Goal: Check status: Check status

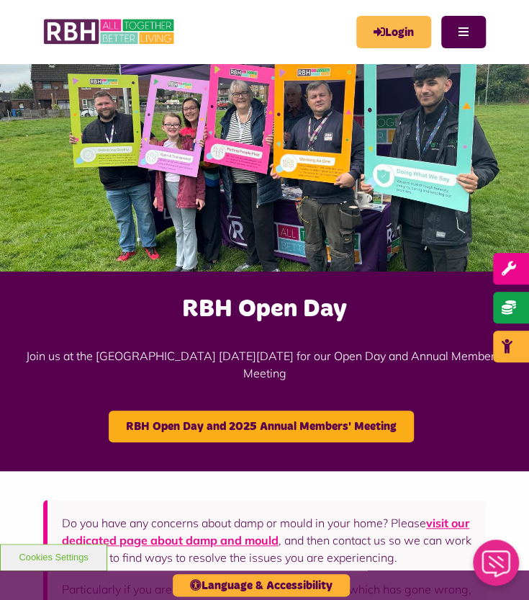
click at [415, 28] on link "Login" at bounding box center [393, 32] width 75 height 32
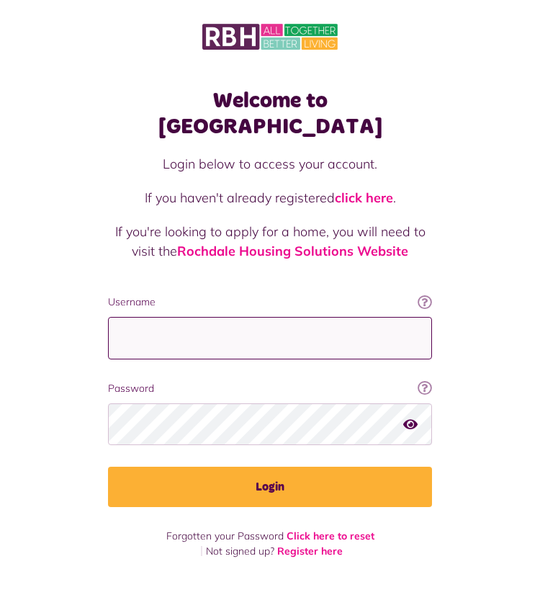
click at [220, 317] on input "Username" at bounding box center [270, 338] width 324 height 42
type input "**********"
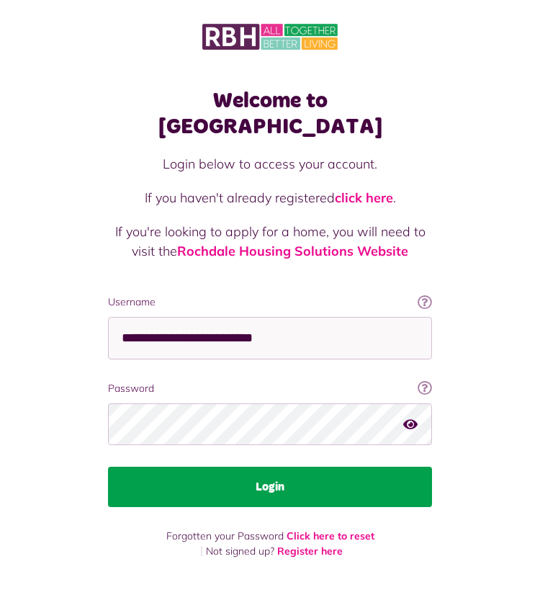
click at [190, 466] on button "Login" at bounding box center [270, 486] width 324 height 40
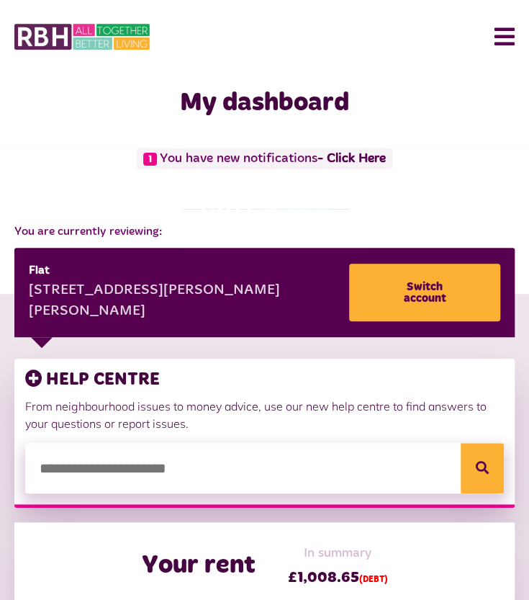
click at [504, 49] on button "Menu" at bounding box center [499, 36] width 31 height 45
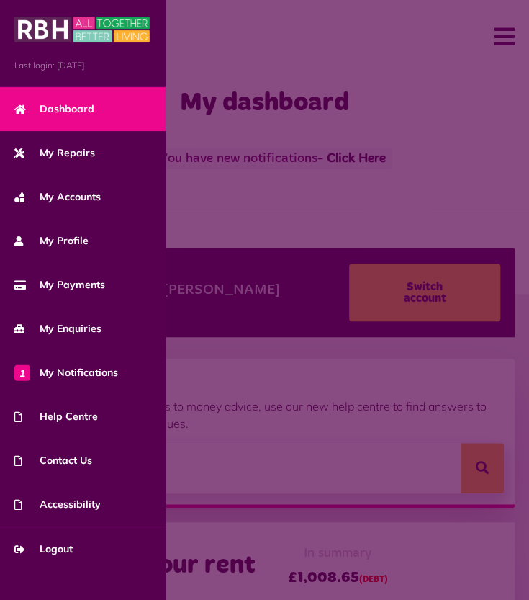
click at [368, 249] on span at bounding box center [264, 300] width 529 height 600
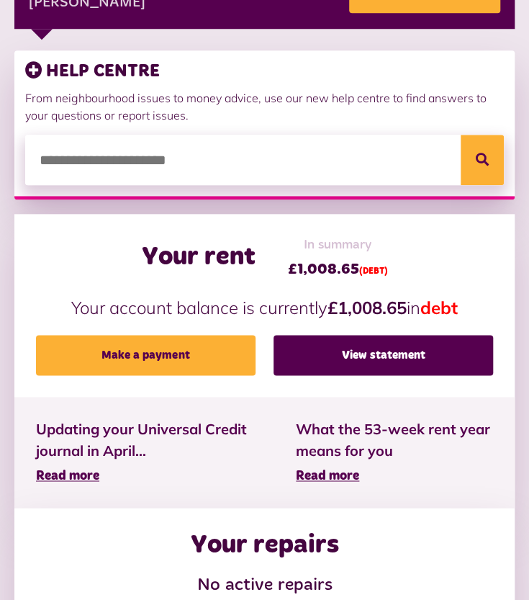
scroll to position [326, 0]
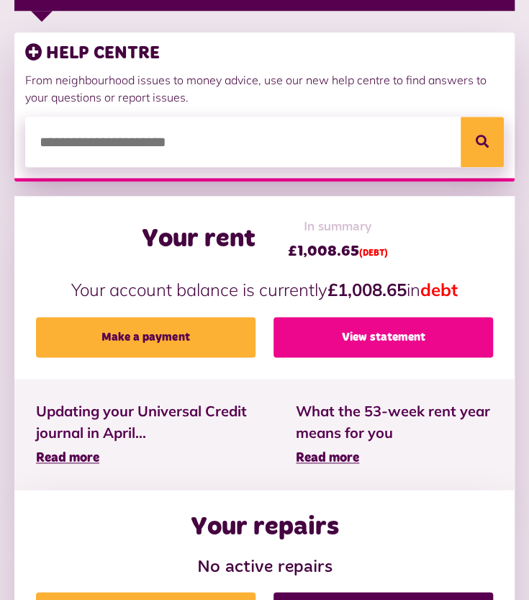
click at [392, 331] on link "View statement" at bounding box center [384, 337] width 220 height 40
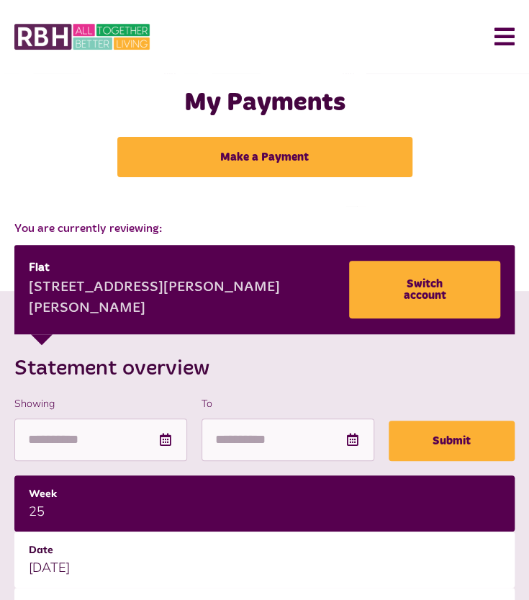
click at [503, 53] on button "Menu" at bounding box center [499, 36] width 31 height 45
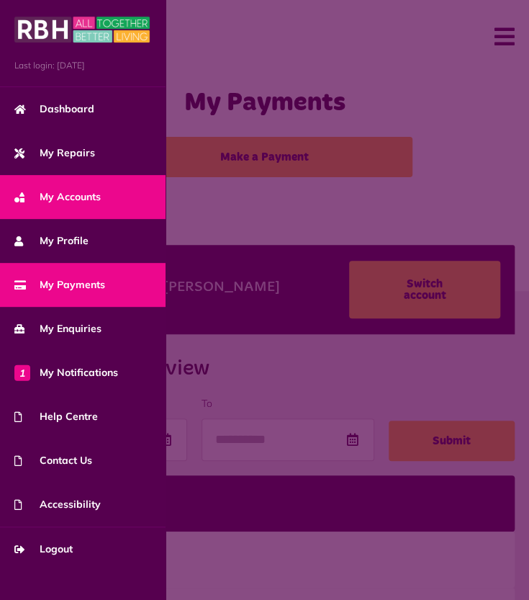
click at [73, 207] on link "My Accounts" at bounding box center [83, 197] width 166 height 44
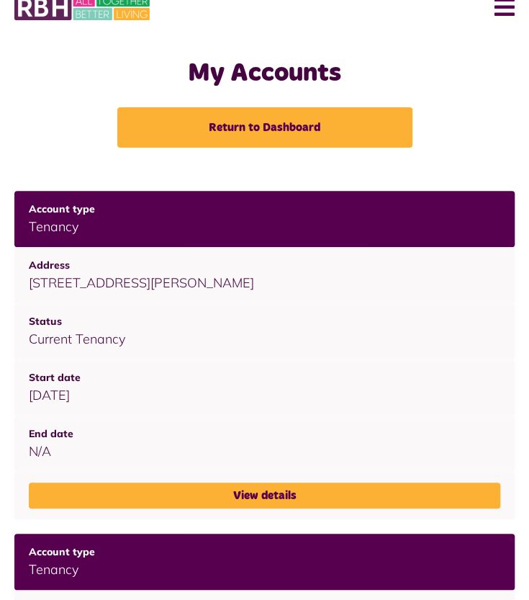
scroll to position [17, 0]
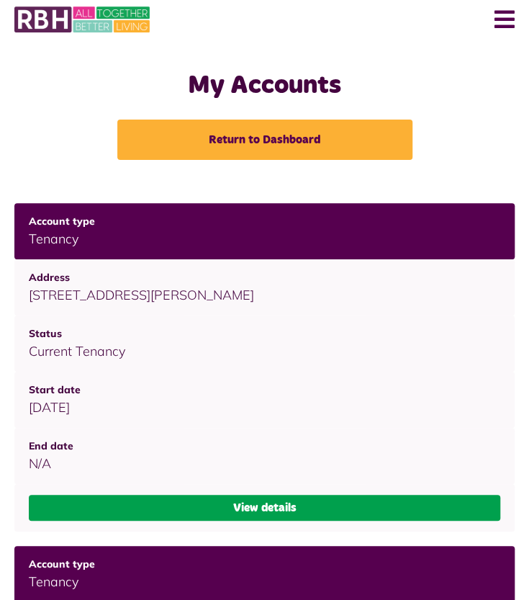
click at [258, 519] on link "View details" at bounding box center [265, 508] width 472 height 26
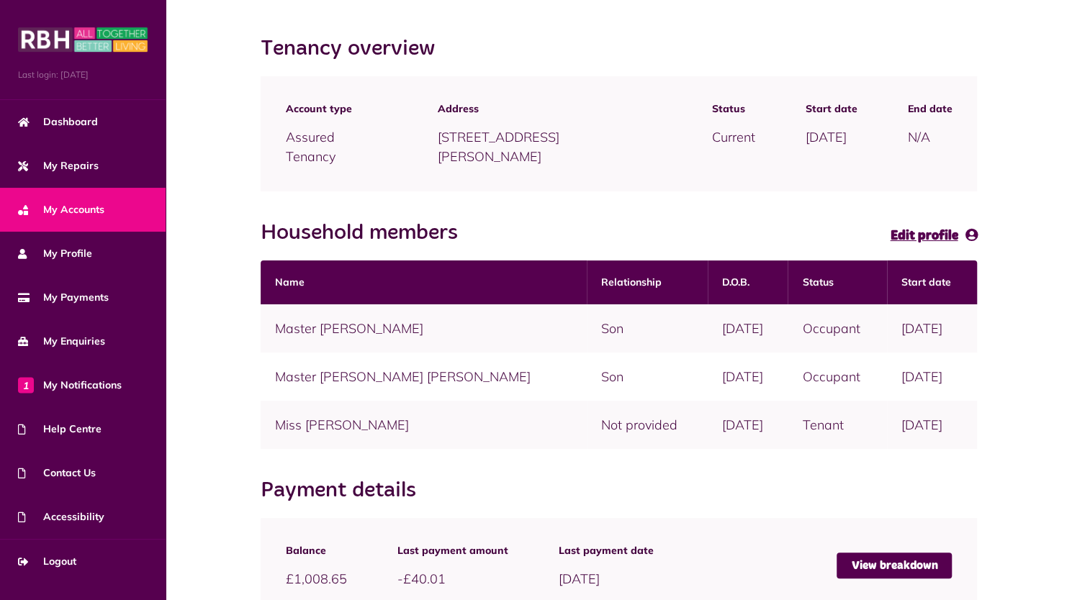
scroll to position [134, 0]
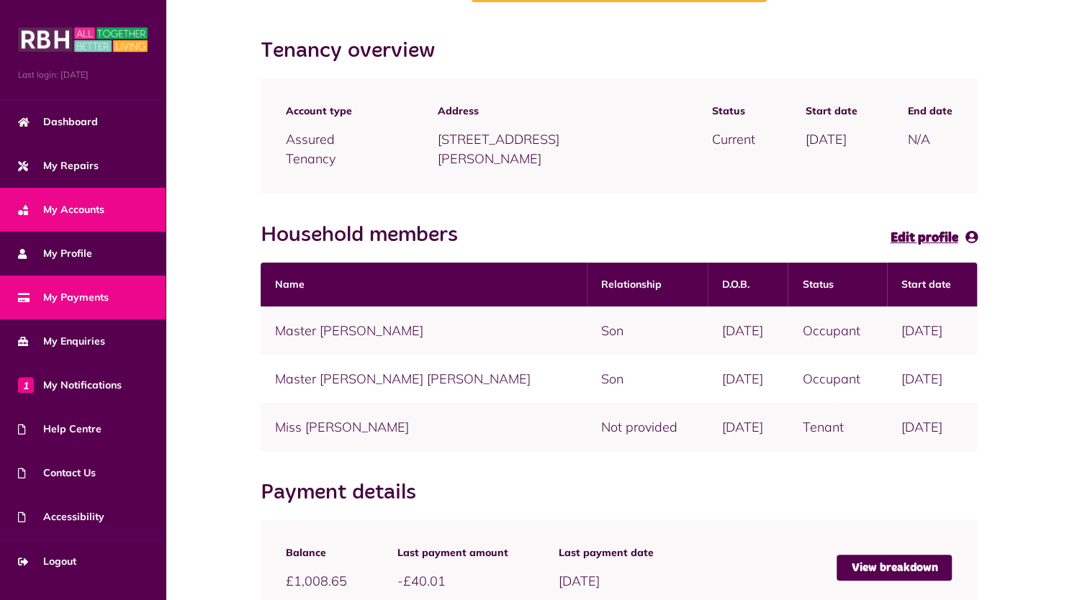
click at [68, 292] on span "My Payments" at bounding box center [63, 297] width 91 height 15
